Goal: Task Accomplishment & Management: Complete application form

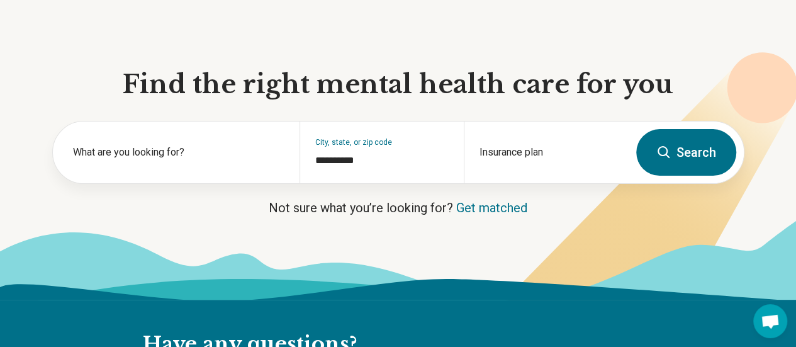
scroll to position [86, 0]
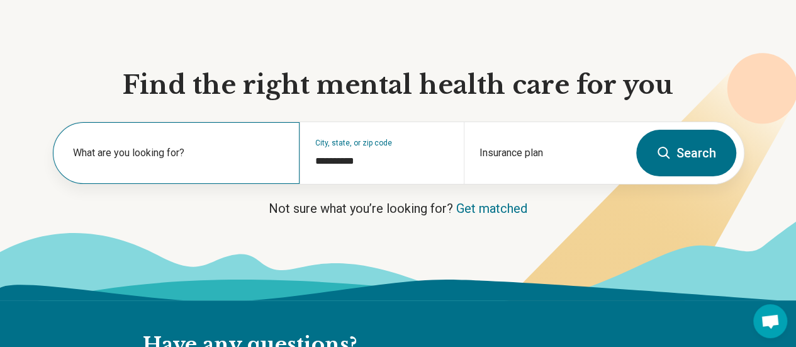
click at [203, 154] on label "What are you looking for?" at bounding box center [178, 152] width 211 height 15
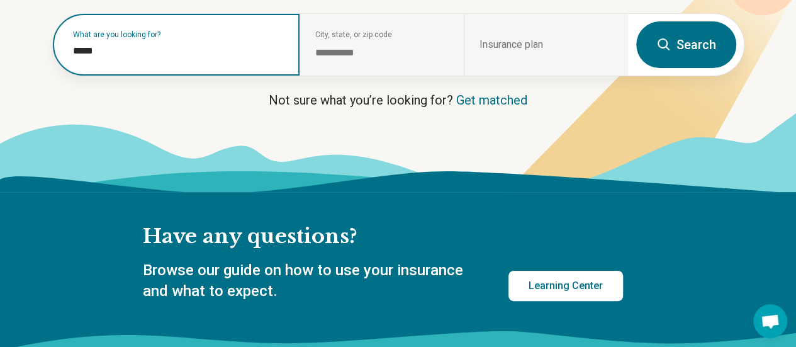
scroll to position [197, 0]
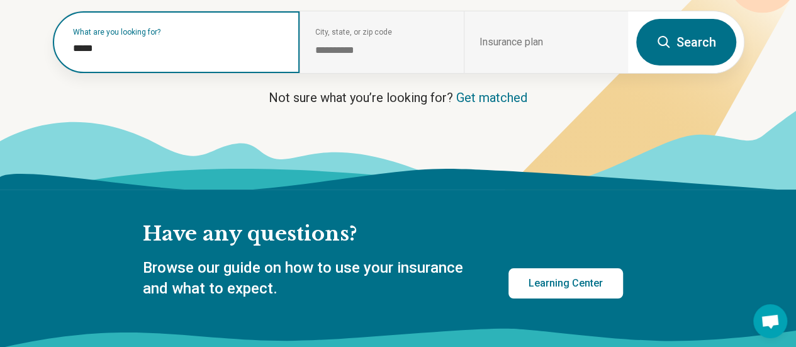
click at [192, 56] on input "*****" at bounding box center [178, 48] width 211 height 15
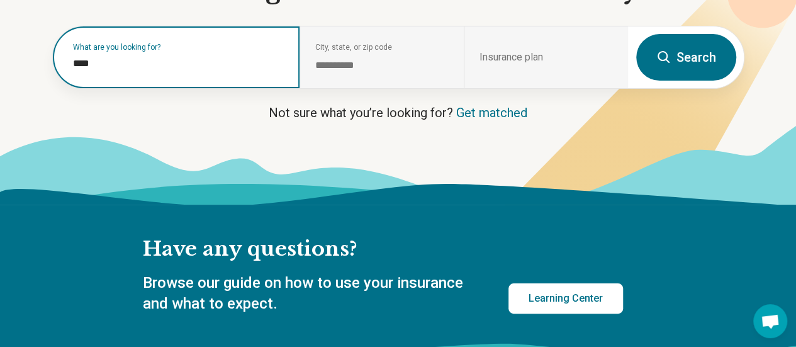
scroll to position [203, 0]
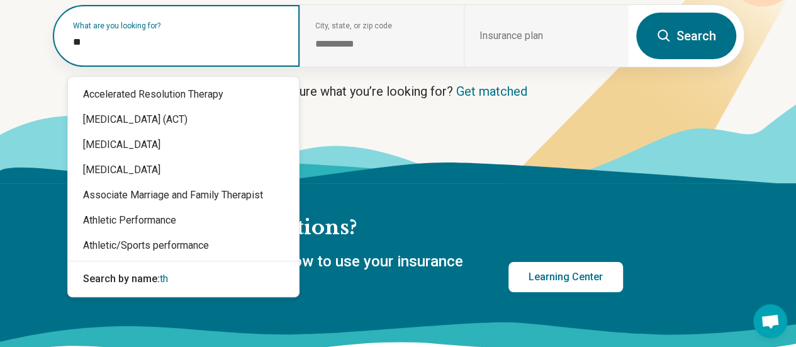
type input "*"
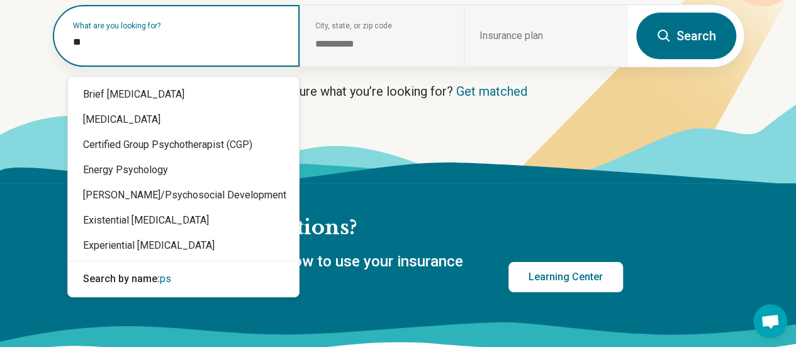
type input "***"
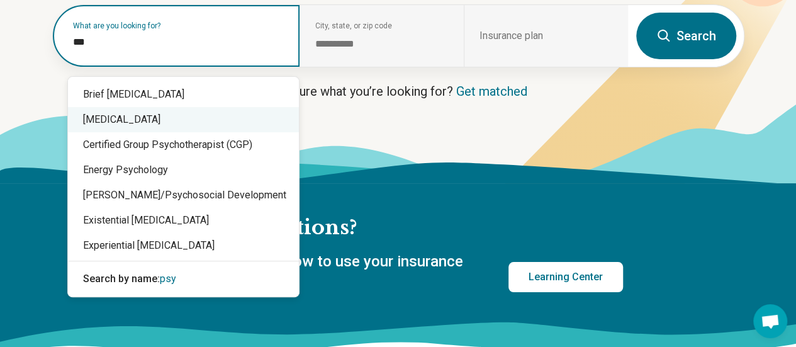
click at [127, 119] on div "Brief Psychotherapy" at bounding box center [183, 119] width 231 height 25
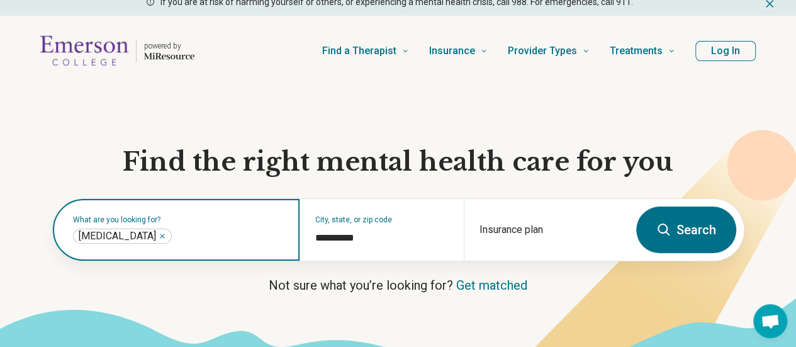
scroll to position [0, 0]
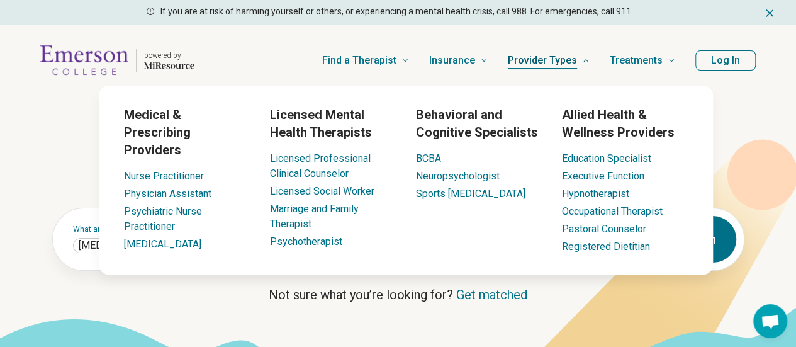
click at [556, 62] on span "Provider Types" at bounding box center [542, 61] width 69 height 18
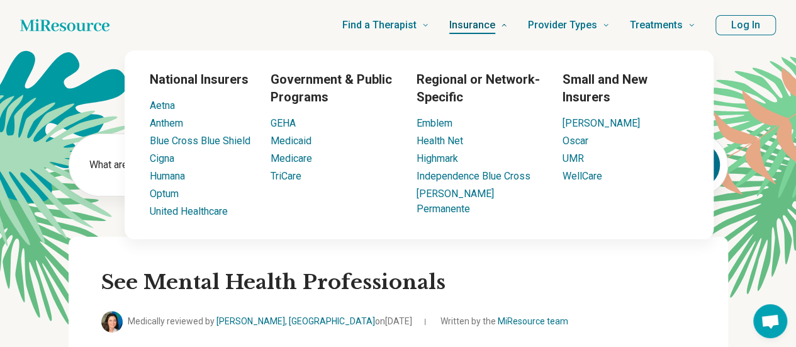
click at [475, 20] on span "Insurance" at bounding box center [472, 25] width 46 height 18
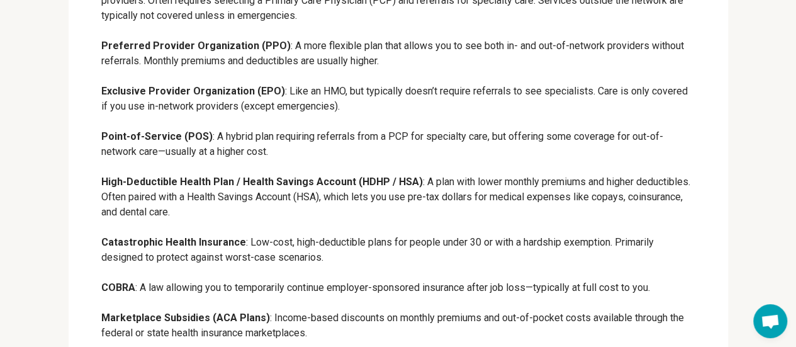
scroll to position [755, 0]
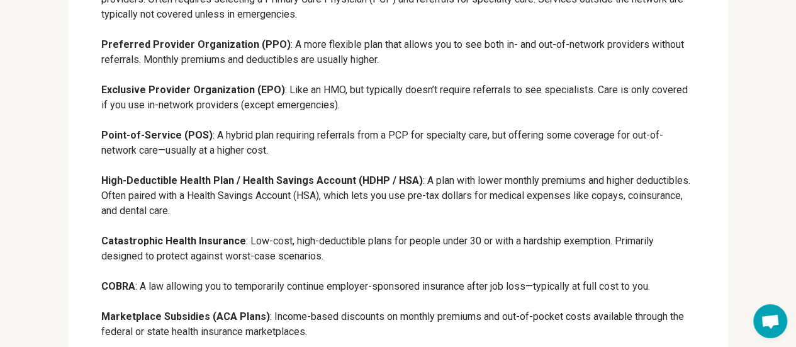
drag, startPoint x: 408, startPoint y: 226, endPoint x: 346, endPoint y: 249, distance: 65.7
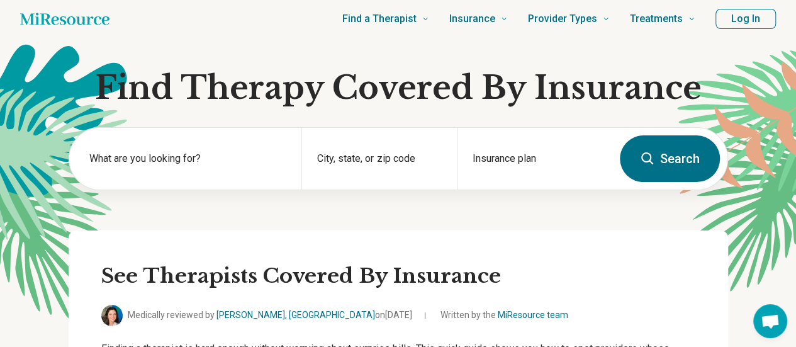
scroll to position [0, 0]
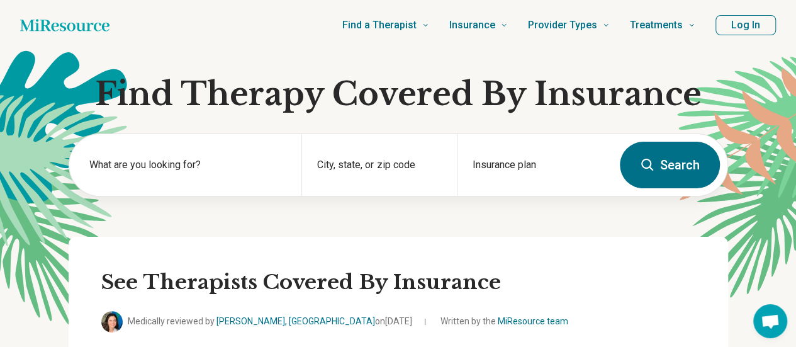
click at [751, 28] on button "Log In" at bounding box center [746, 25] width 60 height 20
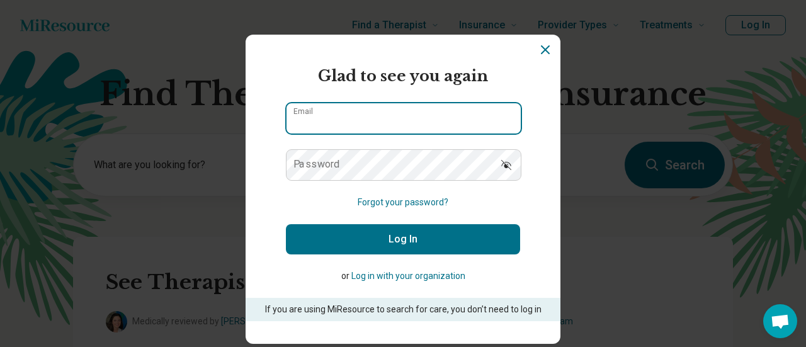
type input "**********"
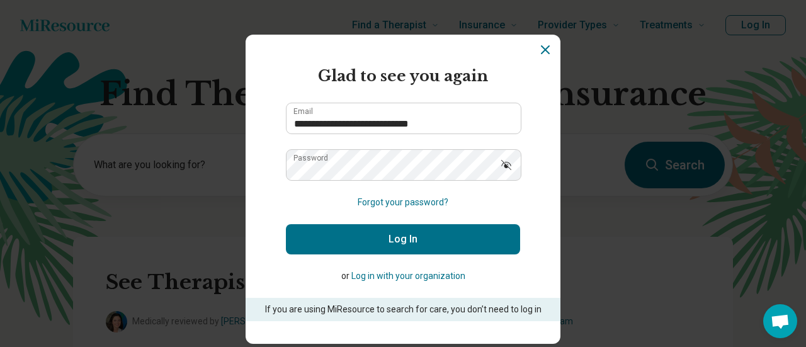
click at [393, 238] on button "Log In" at bounding box center [403, 239] width 234 height 30
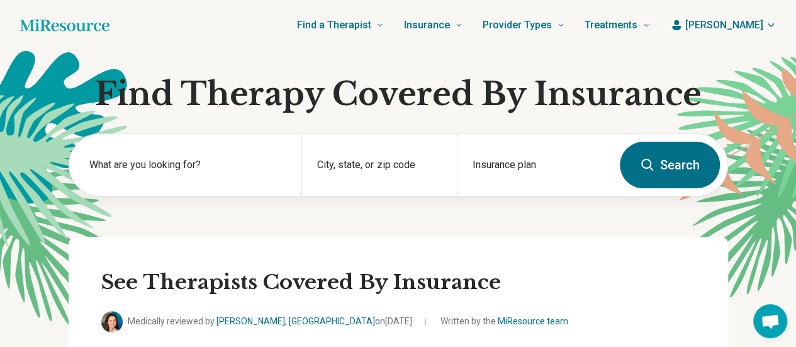
click at [771, 22] on icon "button" at bounding box center [771, 25] width 10 height 10
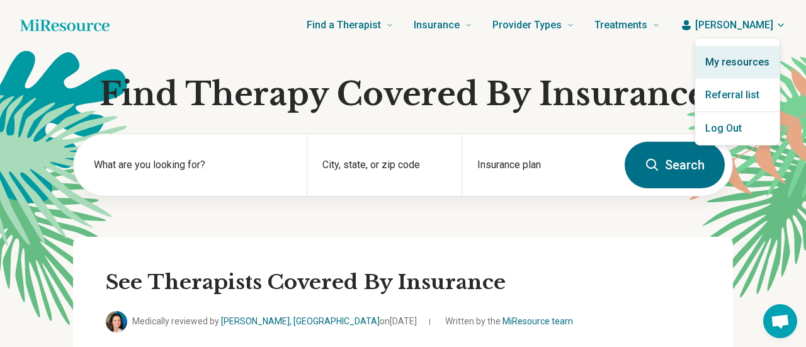
click at [731, 59] on link "My resources" at bounding box center [737, 62] width 84 height 33
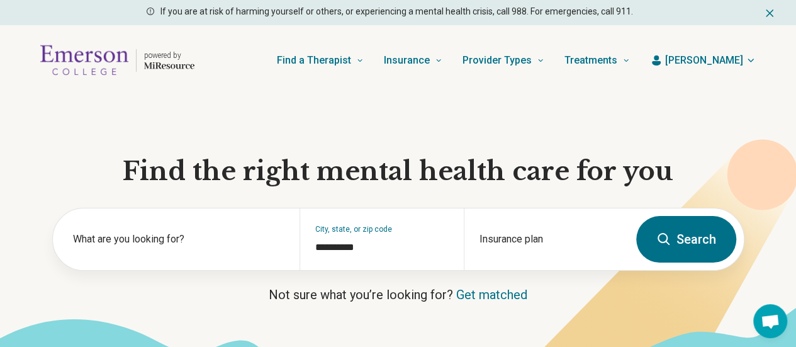
click at [733, 55] on span "[PERSON_NAME]" at bounding box center [704, 60] width 78 height 15
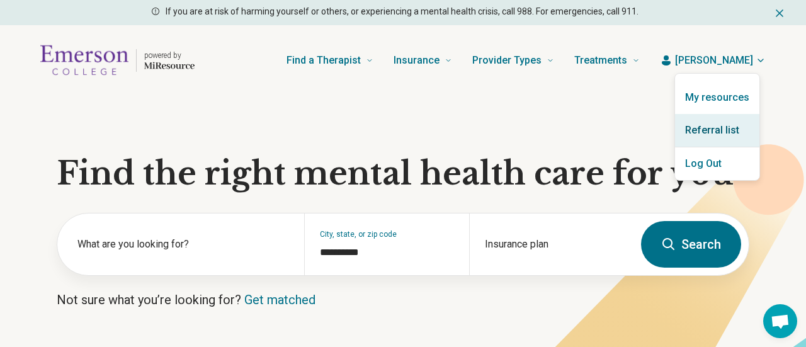
click at [718, 133] on link "Referral list" at bounding box center [717, 130] width 84 height 33
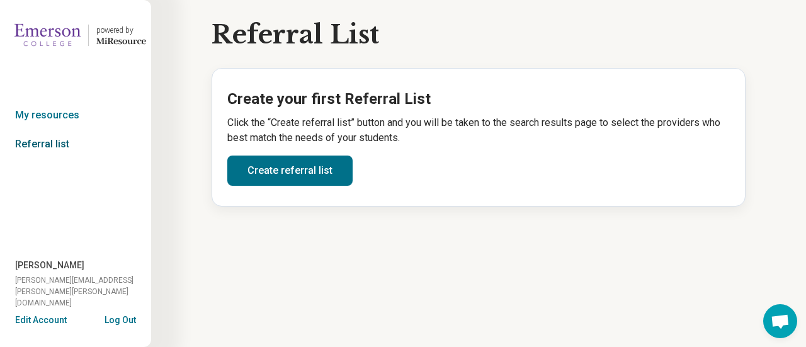
click at [47, 138] on link "Referral list" at bounding box center [75, 144] width 151 height 29
click at [299, 167] on link "Create referral list" at bounding box center [289, 170] width 125 height 30
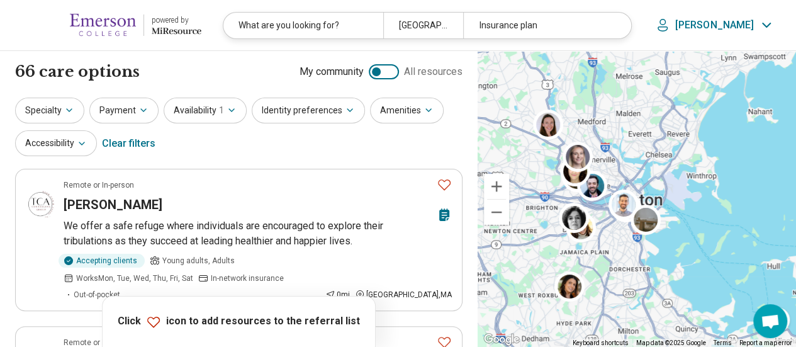
click at [131, 142] on div "Clear filters" at bounding box center [129, 143] width 54 height 30
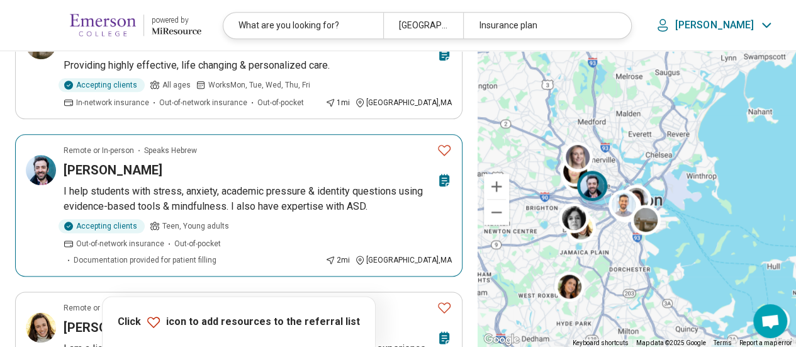
scroll to position [662, 0]
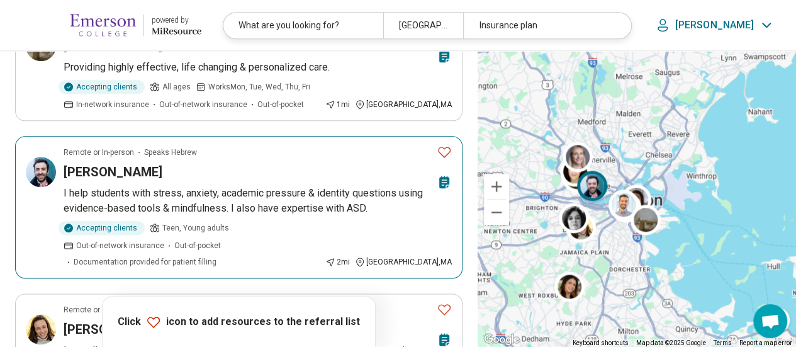
click at [210, 186] on p "I help students with stress, anxiety, academic pressure & identity questions us…" at bounding box center [258, 201] width 388 height 30
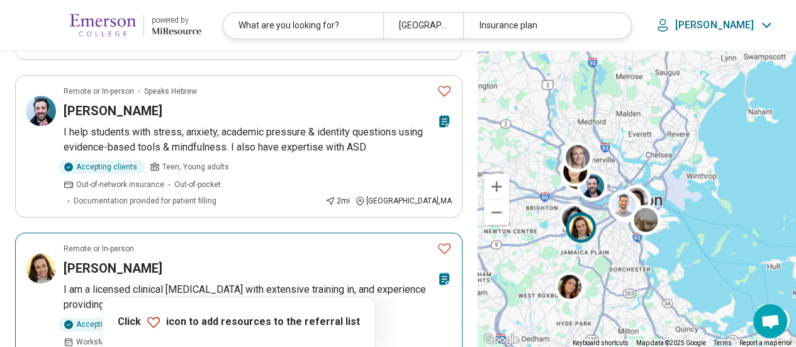
scroll to position [724, 0]
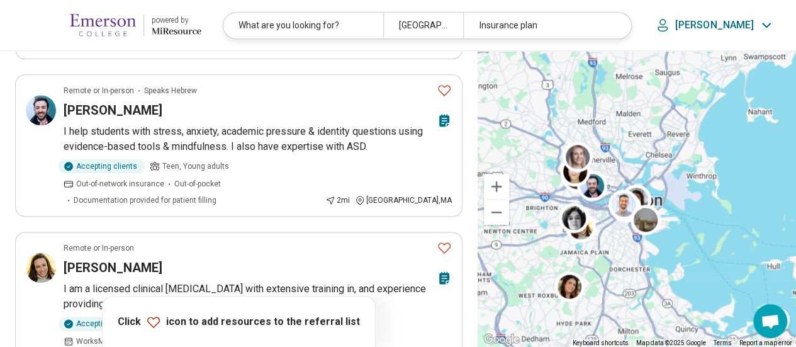
click at [739, 24] on p "[PERSON_NAME]" at bounding box center [714, 25] width 79 height 13
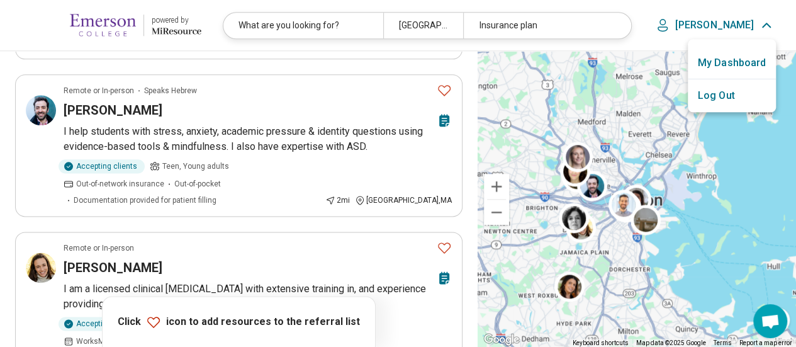
click at [723, 60] on link "My Dashboard" at bounding box center [732, 63] width 88 height 33
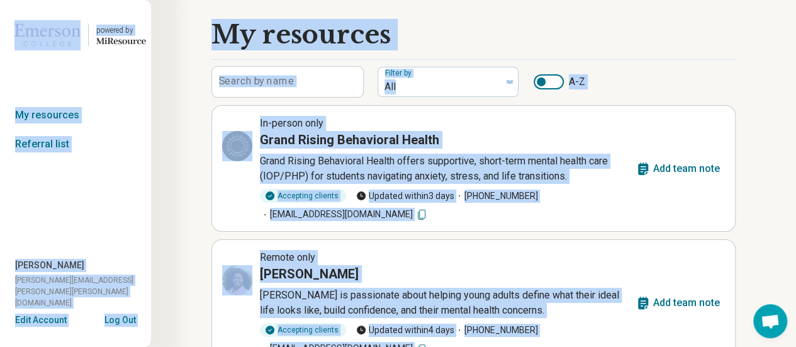
click at [41, 139] on link "Referral list" at bounding box center [75, 144] width 151 height 29
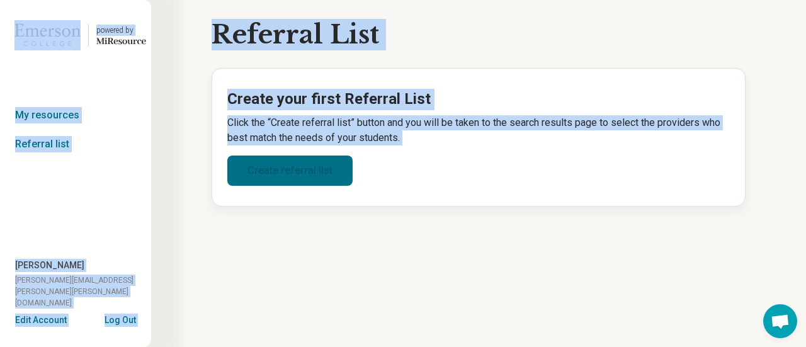
click at [263, 169] on link "Create referral list" at bounding box center [289, 170] width 125 height 30
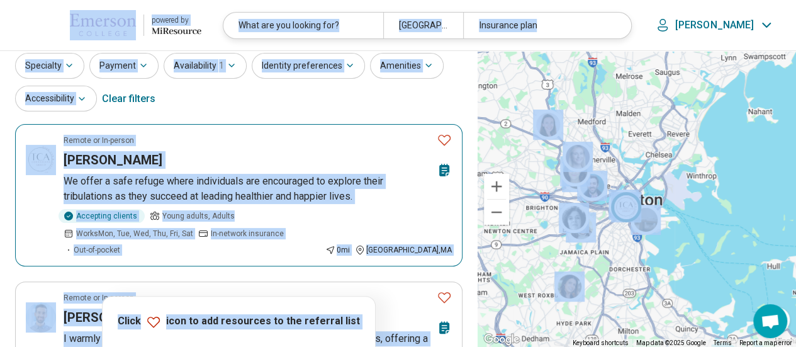
scroll to position [45, 0]
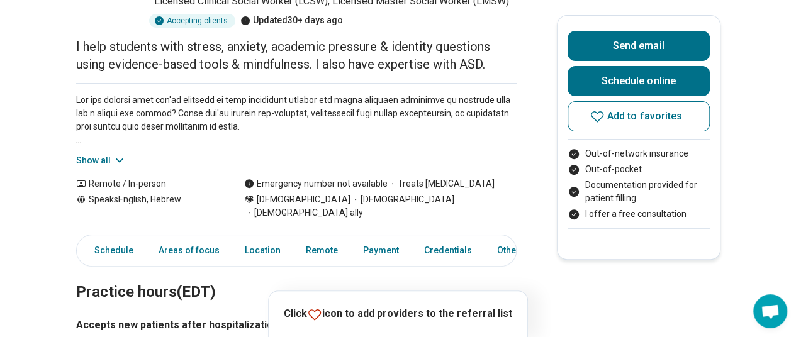
scroll to position [162, 0]
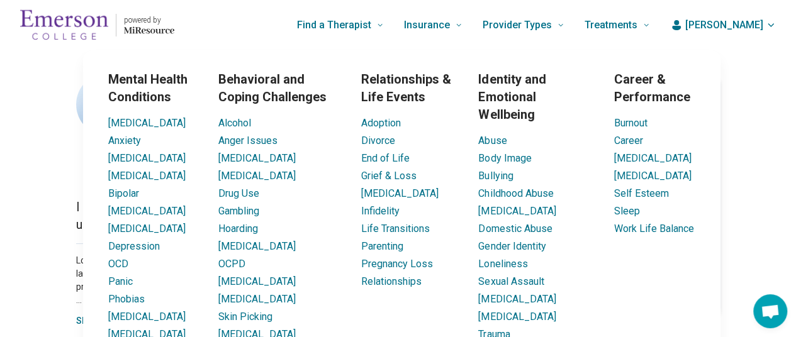
scroll to position [0, 9]
